Goal: Transaction & Acquisition: Download file/media

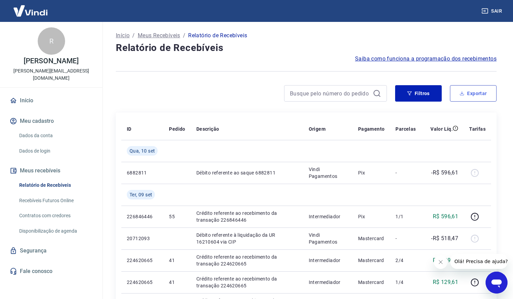
click at [460, 97] on button "Exportar" at bounding box center [473, 93] width 47 height 16
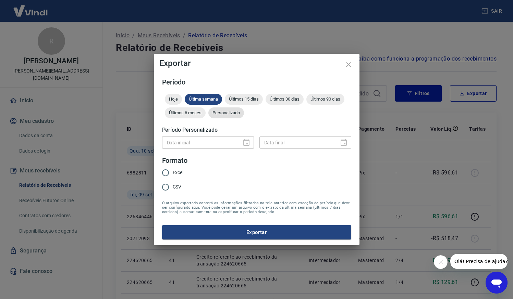
click at [234, 119] on div "Personalizado" at bounding box center [226, 113] width 36 height 11
type input "DD/MM/YYYY"
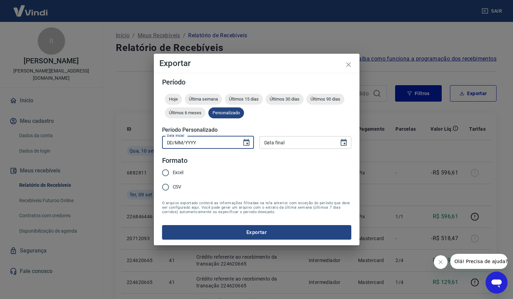
click at [233, 147] on input "DD/MM/YYYY" at bounding box center [199, 142] width 75 height 13
click at [241, 140] on button "Choose date" at bounding box center [246, 143] width 14 height 14
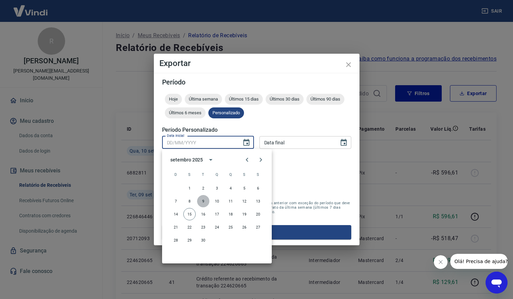
click at [199, 203] on button "9" at bounding box center [203, 201] width 12 height 12
type input "[DATE]"
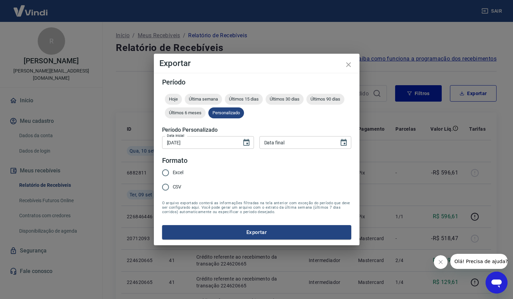
type input "DD/MM/YYYY"
click at [316, 139] on input "DD/MM/YYYY" at bounding box center [296, 142] width 75 height 13
drag, startPoint x: 345, startPoint y: 142, endPoint x: 339, endPoint y: 145, distance: 6.8
click at [345, 142] on icon "Choose date" at bounding box center [343, 143] width 8 height 8
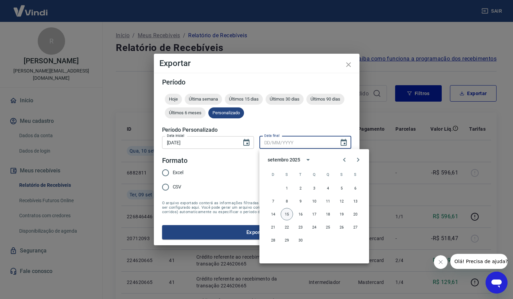
click at [290, 213] on button "15" at bounding box center [287, 214] width 12 height 12
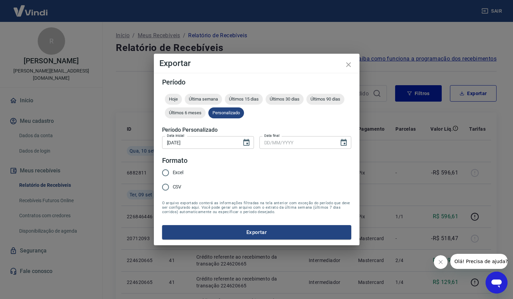
type input "[DATE]"
click at [175, 186] on span "CSV" at bounding box center [177, 187] width 9 height 7
click at [173, 186] on input "CSV" at bounding box center [165, 187] width 14 height 14
radio input "true"
drag, startPoint x: 232, startPoint y: 240, endPoint x: 235, endPoint y: 237, distance: 4.6
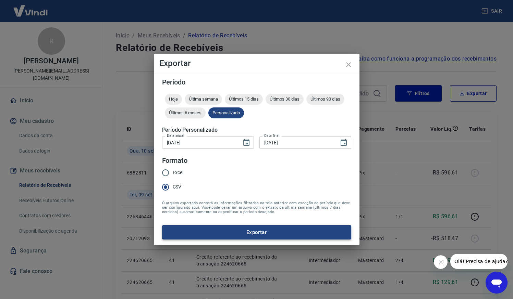
click at [232, 240] on div "Período Hoje Última semana Últimos 15 dias Últimos 30 dias Últimos 90 dias Últi…" at bounding box center [257, 159] width 206 height 173
click at [238, 234] on button "Exportar" at bounding box center [256, 232] width 189 height 14
